Goal: Information Seeking & Learning: Learn about a topic

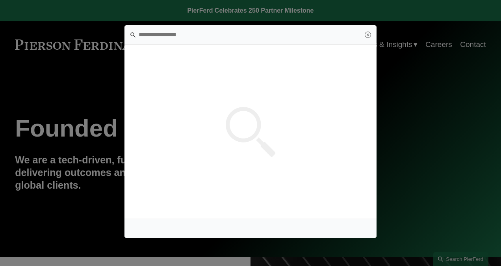
click at [172, 41] on input "Search this site" at bounding box center [250, 34] width 252 height 19
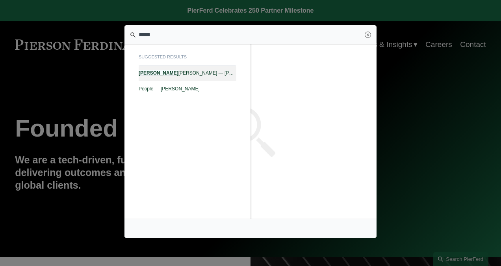
click at [186, 72] on span "[PERSON_NAME] — [PERSON_NAME]" at bounding box center [188, 73] width 98 height 6
type input "*****"
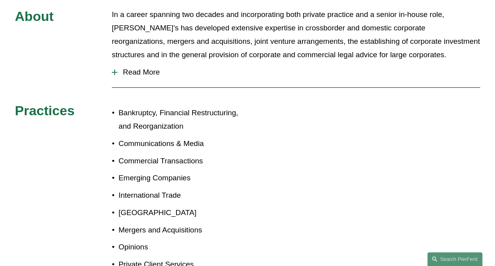
scroll to position [197, 0]
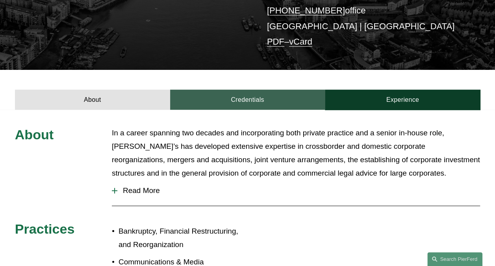
click at [245, 90] on link "Credentials" at bounding box center [247, 99] width 155 height 20
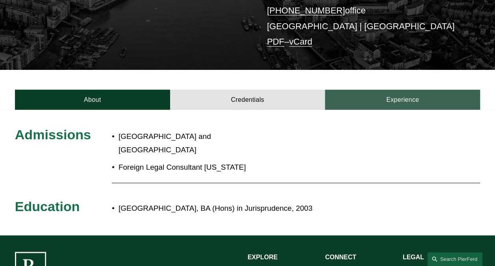
click at [396, 89] on link "Experience" at bounding box center [402, 99] width 155 height 20
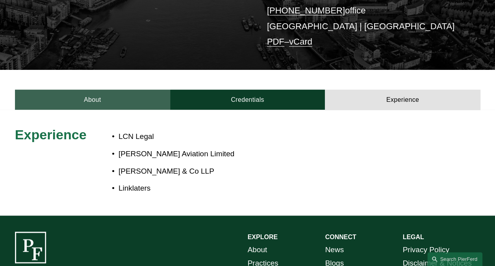
click at [56, 89] on link "About" at bounding box center [92, 99] width 155 height 20
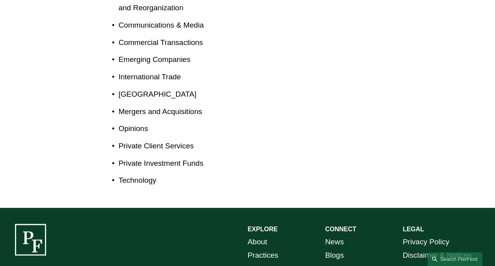
scroll to position [355, 0]
